Goal: Find specific page/section: Find specific page/section

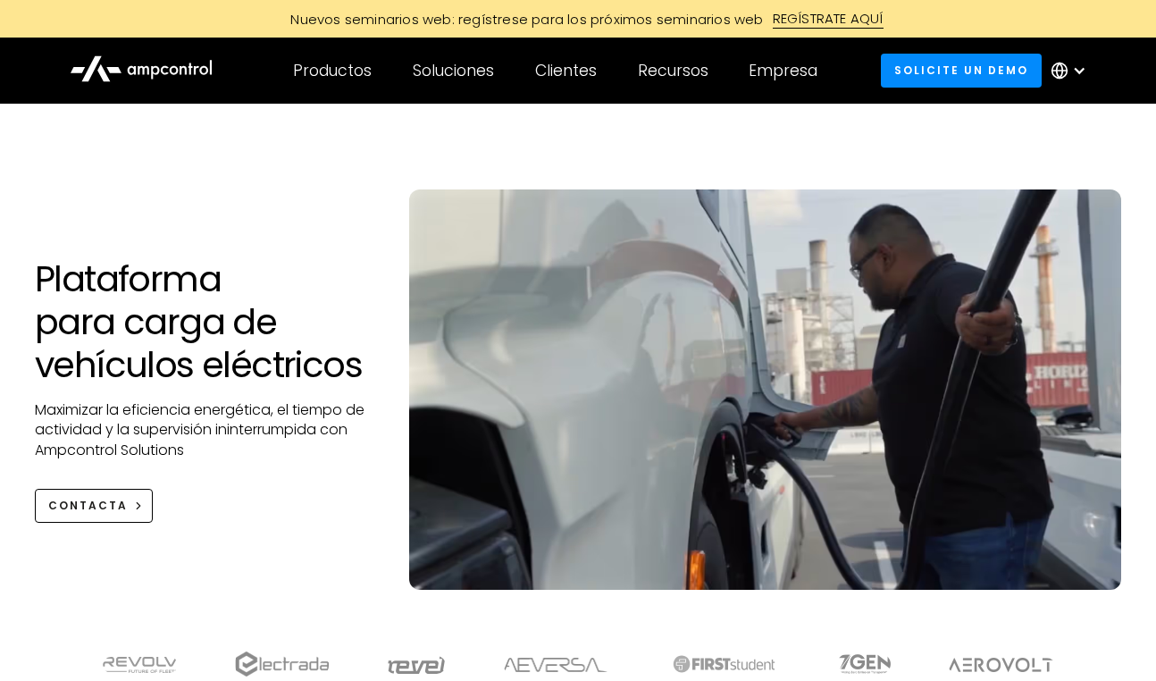
click at [1049, 63] on div at bounding box center [1073, 71] width 63 height 54
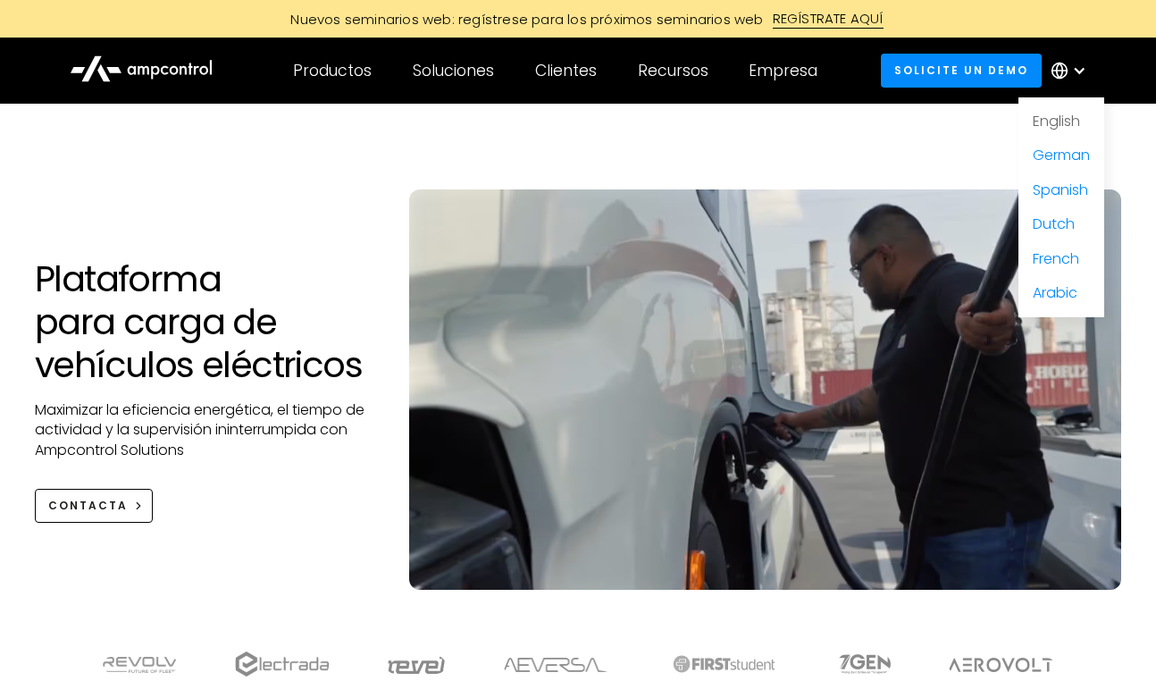
click at [1056, 117] on link "English" at bounding box center [1056, 121] width 47 height 21
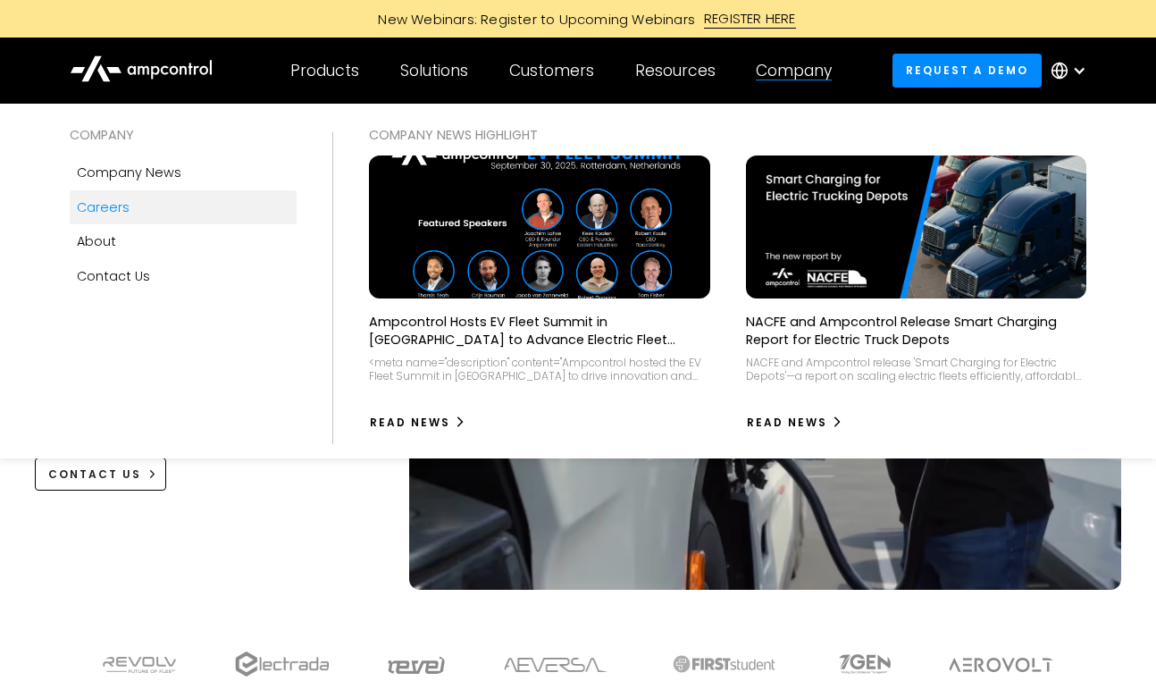
click at [104, 206] on div "Careers" at bounding box center [103, 207] width 53 height 20
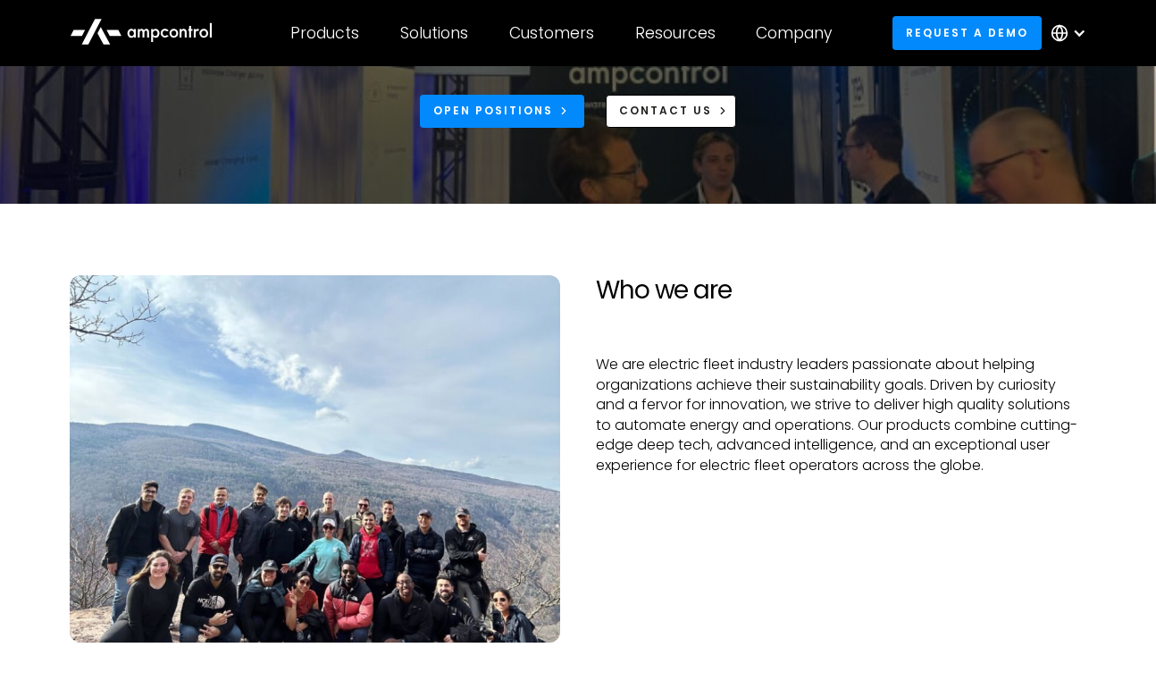
scroll to position [199, 0]
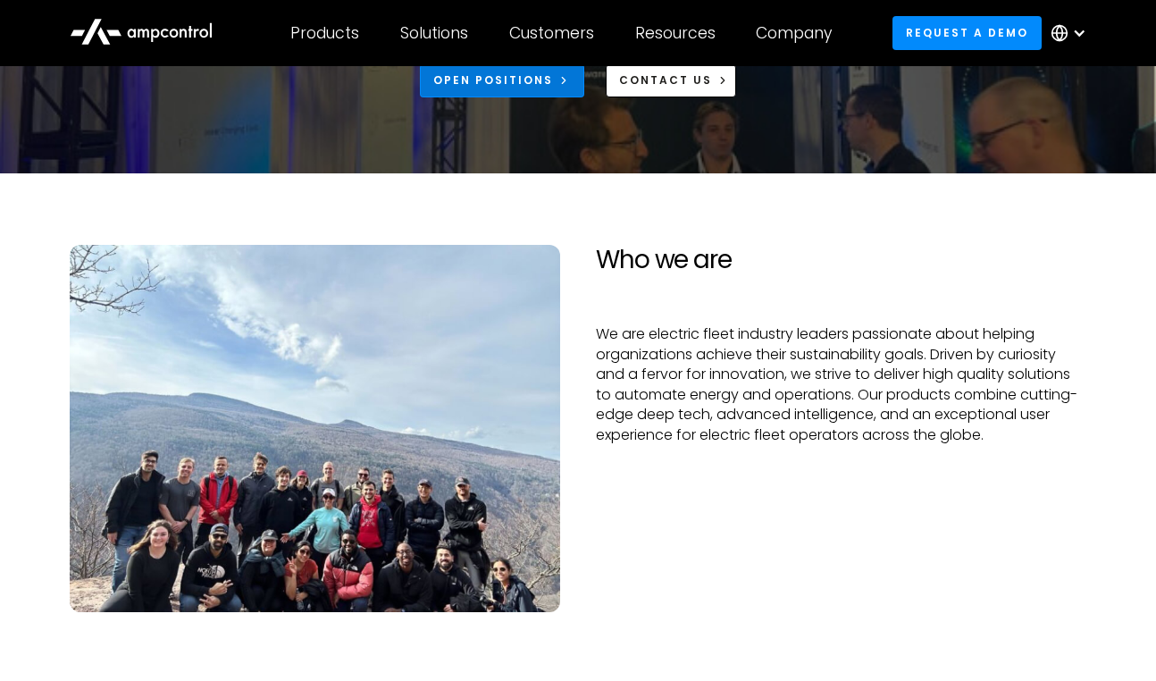
click at [534, 86] on div "Open Positions" at bounding box center [493, 80] width 120 height 16
